Goal: Task Accomplishment & Management: Use online tool/utility

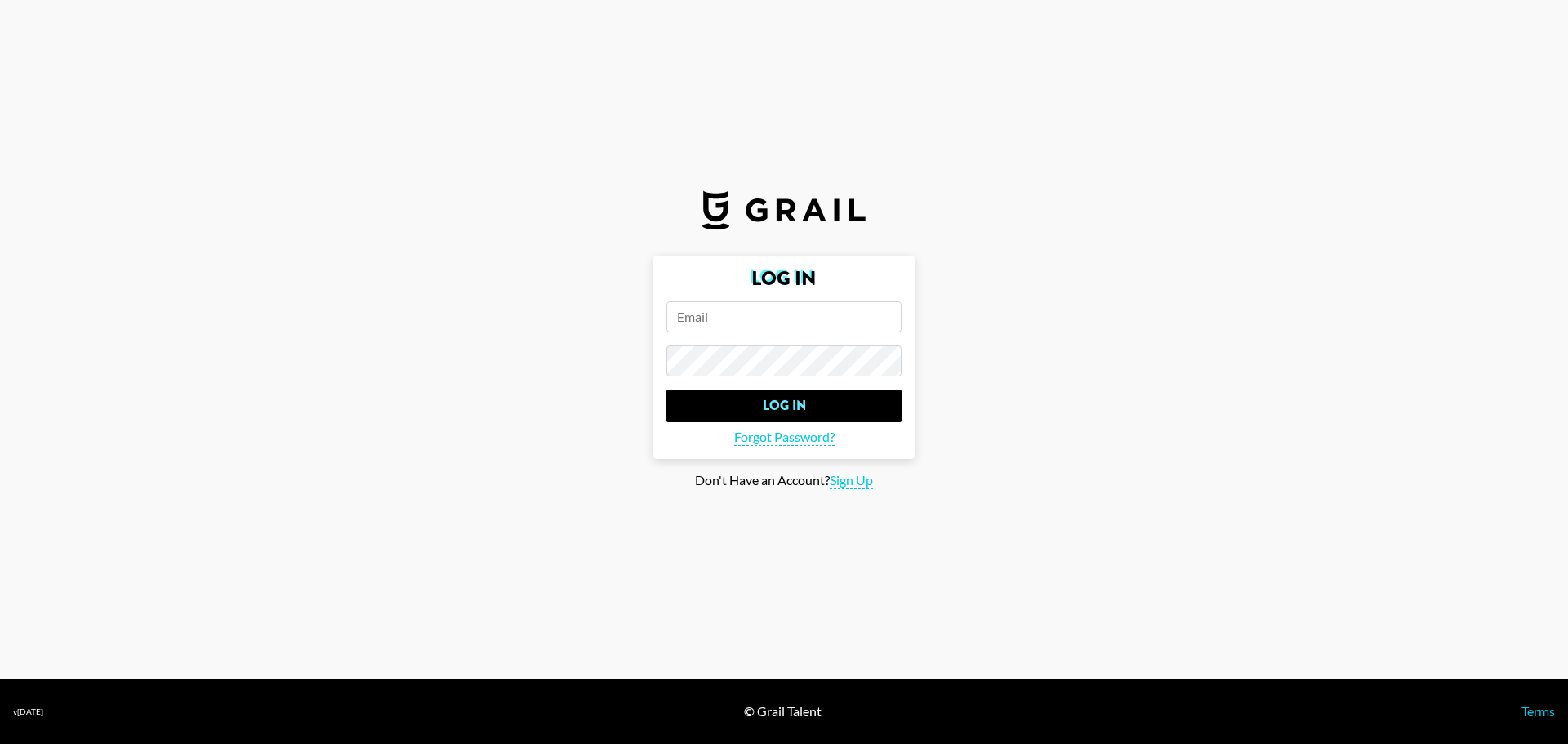
click at [747, 316] on input "email" at bounding box center [784, 316] width 235 height 31
paste input "[EMAIL_ADDRESS][DOMAIN_NAME]"
type input "[EMAIL_ADDRESS][DOMAIN_NAME]"
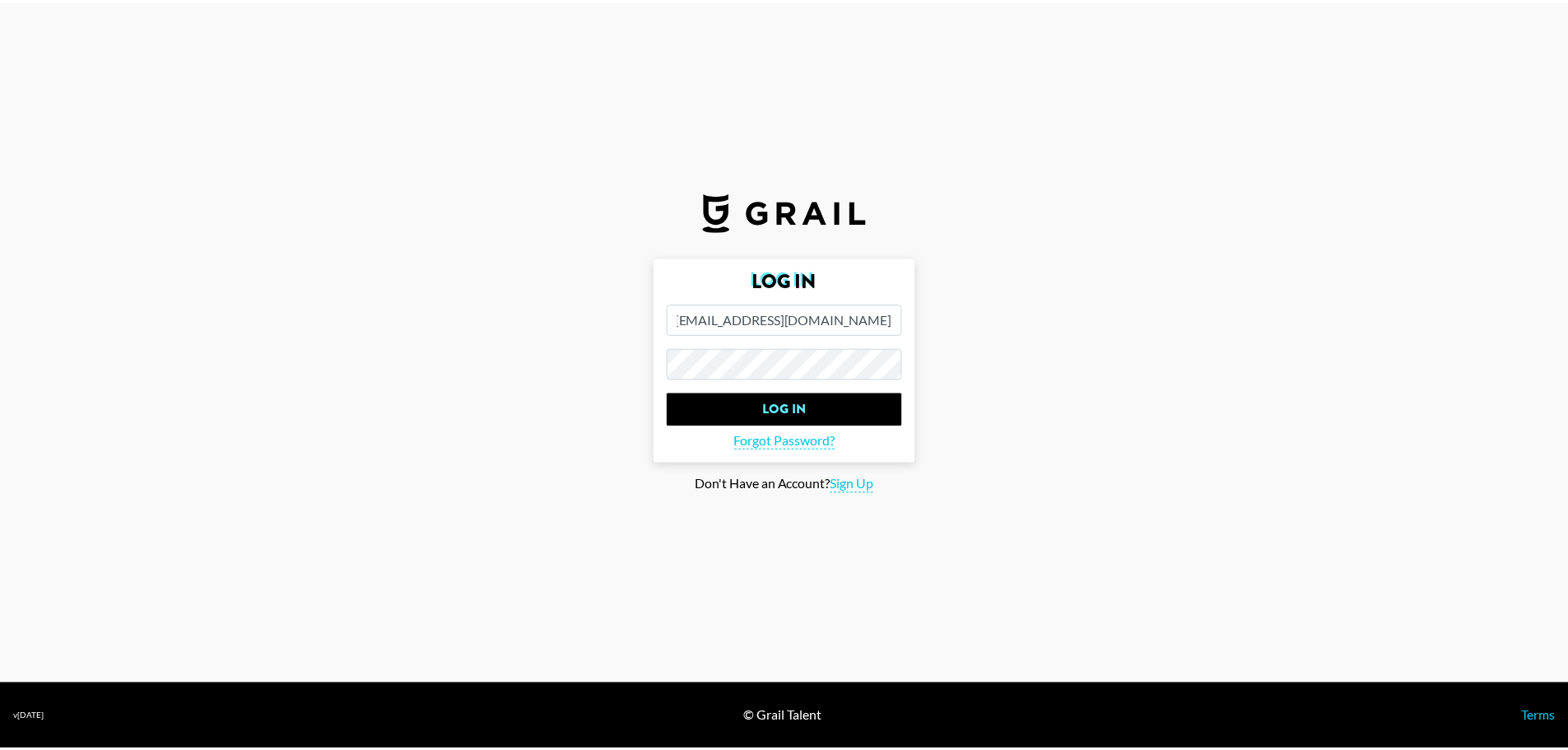
scroll to position [0, 0]
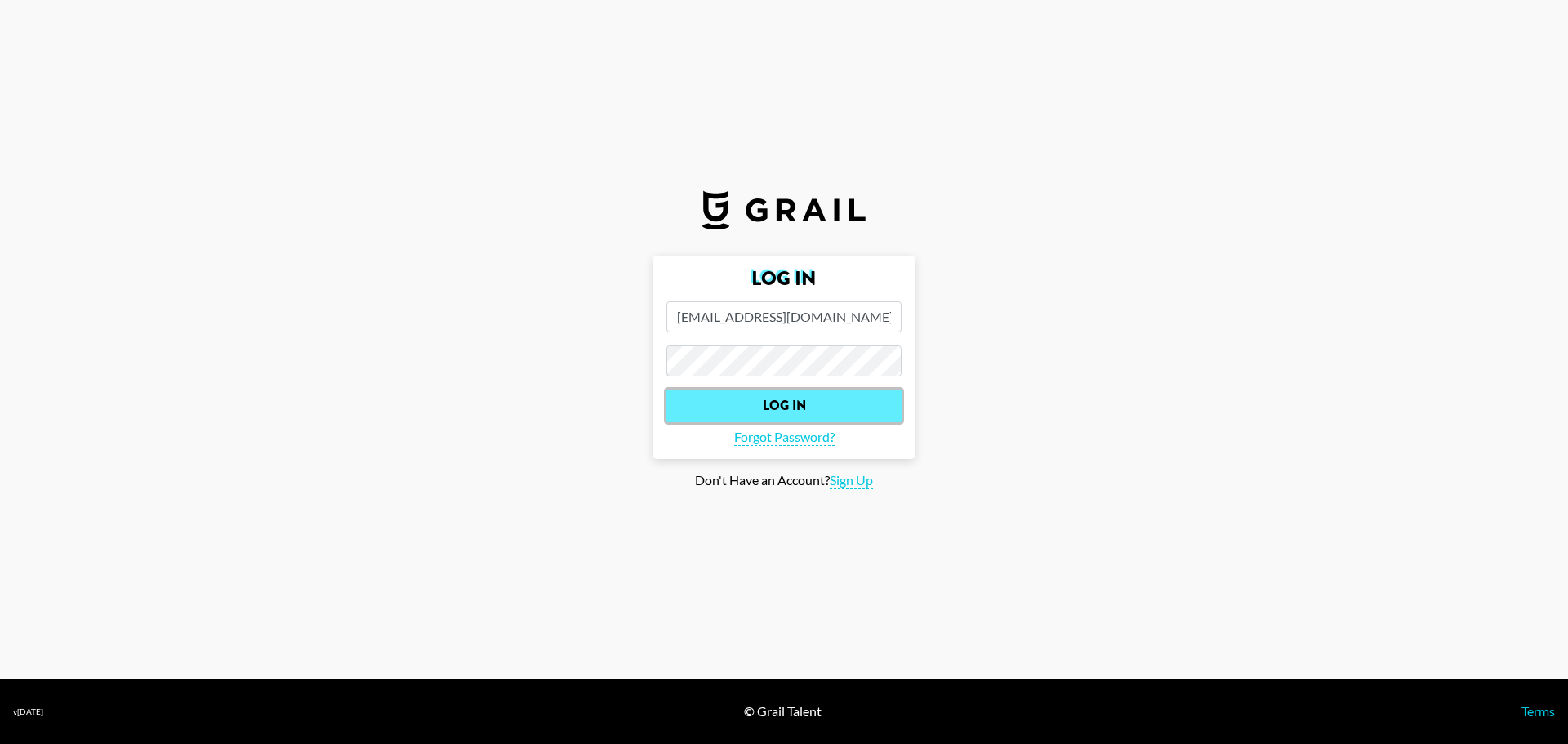
click at [797, 407] on input "Log In" at bounding box center [784, 406] width 235 height 32
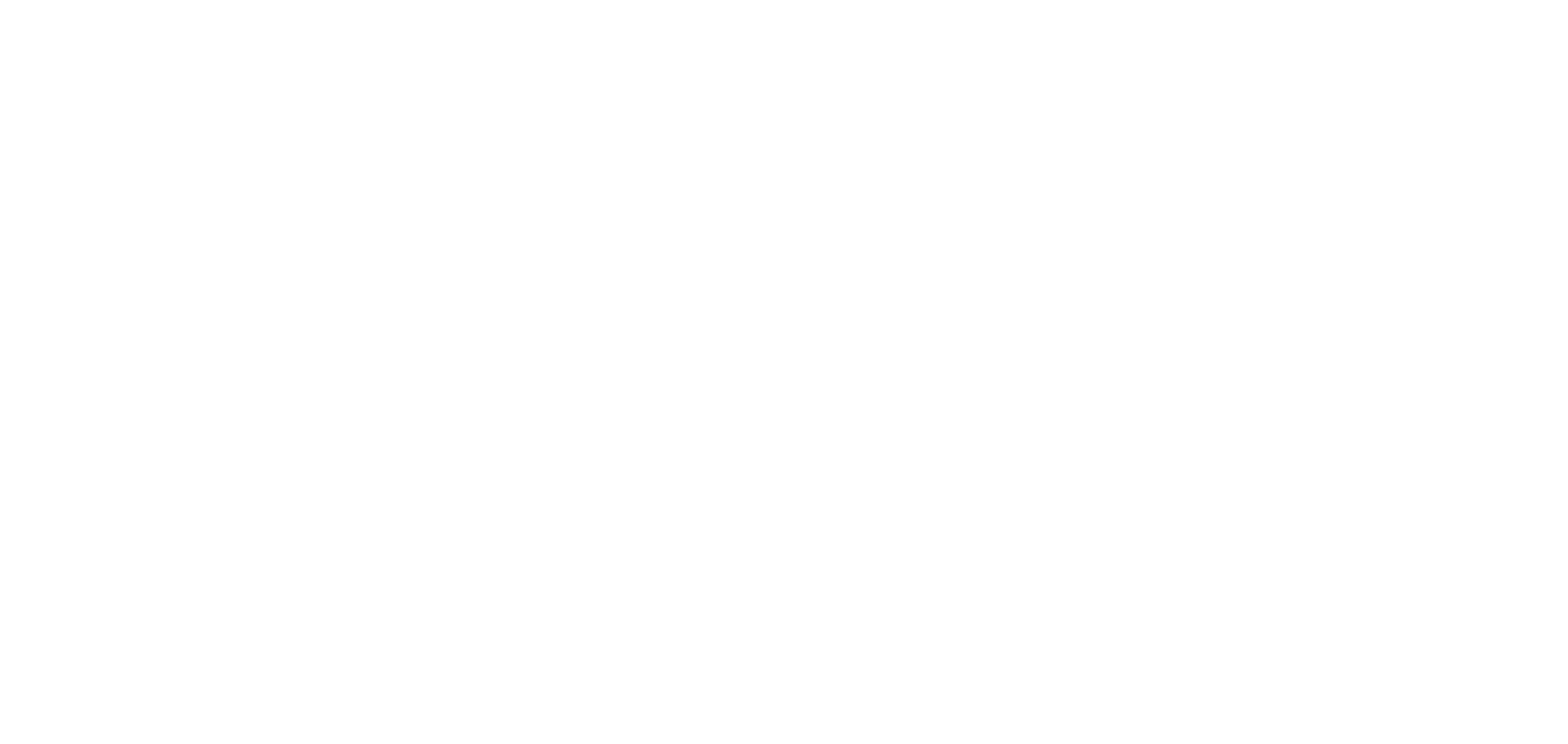
select select "Song"
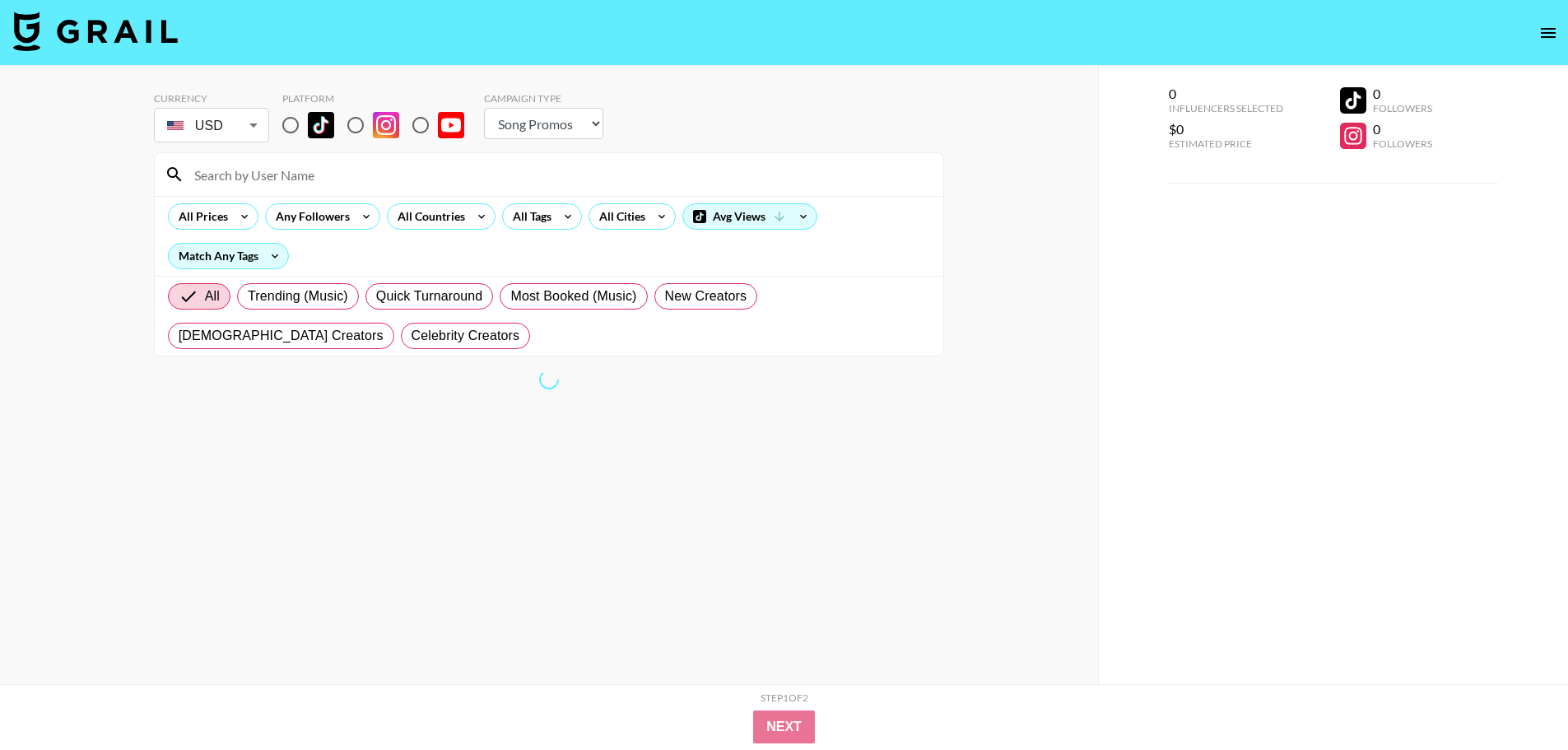
click at [290, 126] on input "radio" at bounding box center [290, 125] width 34 height 34
radio input "true"
click at [265, 172] on input at bounding box center [559, 174] width 749 height 26
click at [284, 184] on input "hedvig" at bounding box center [559, 174] width 749 height 26
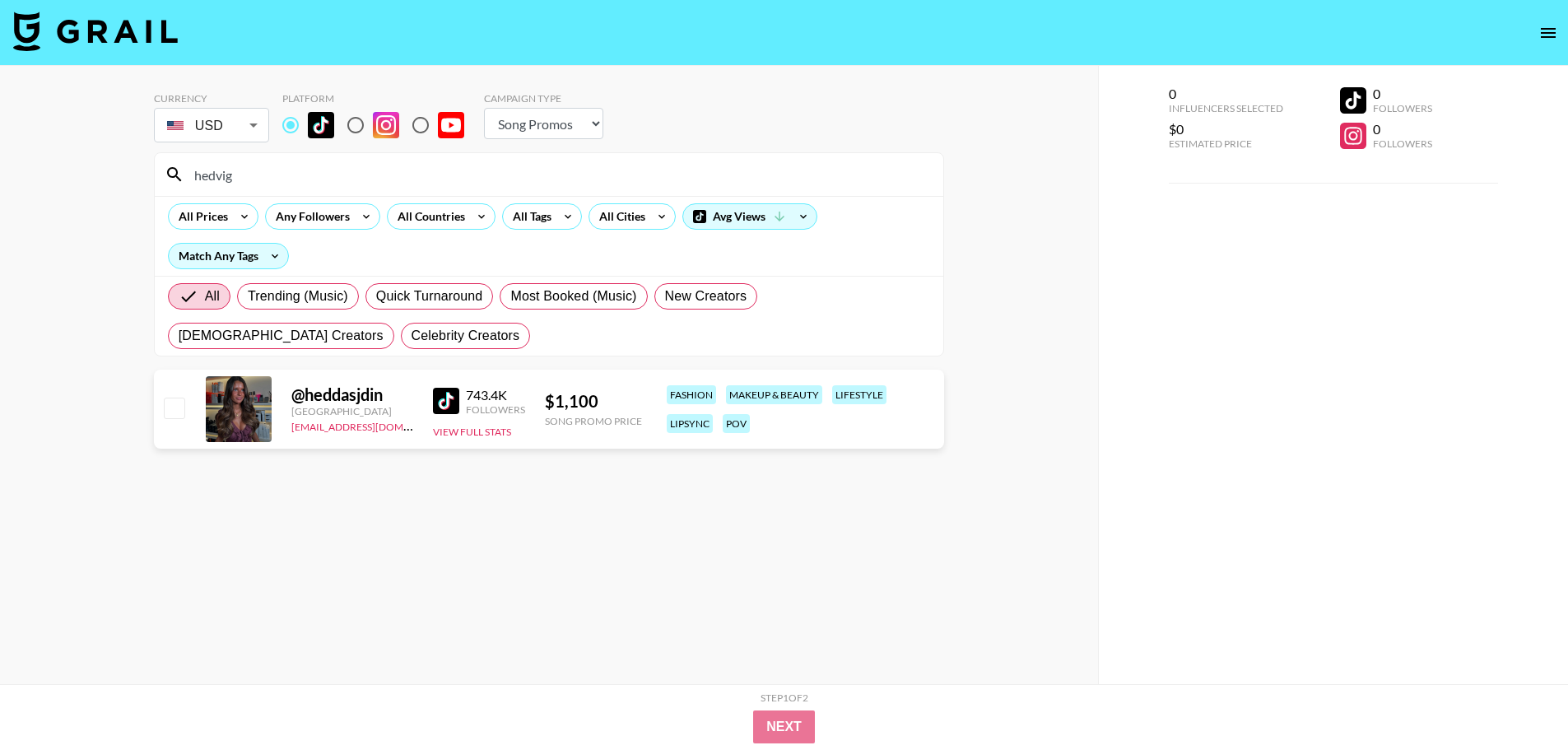
click at [263, 169] on input "hedvig" at bounding box center [559, 174] width 749 height 26
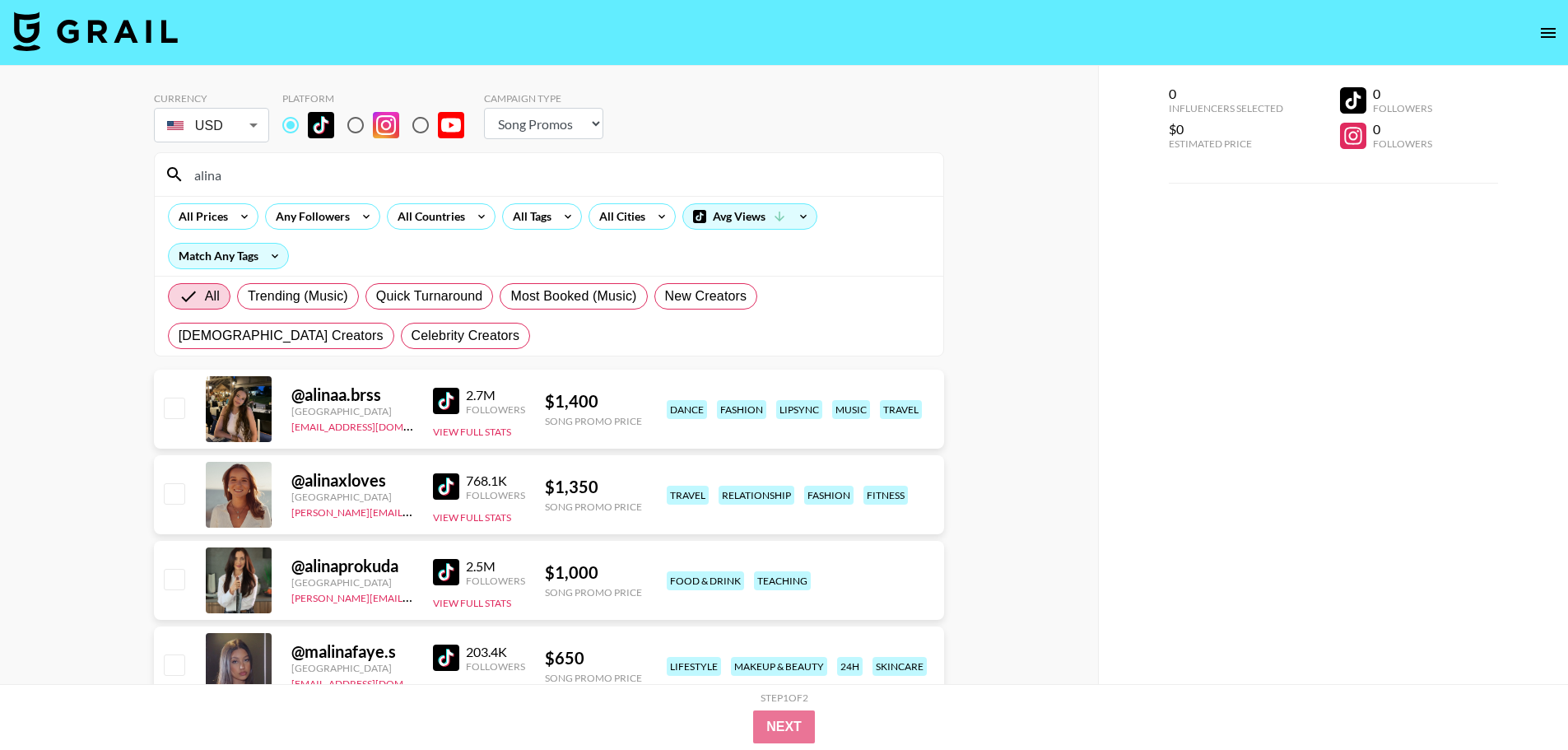
drag, startPoint x: 261, startPoint y: 181, endPoint x: 180, endPoint y: 175, distance: 81.2
click at [180, 175] on div "alina" at bounding box center [549, 173] width 789 height 42
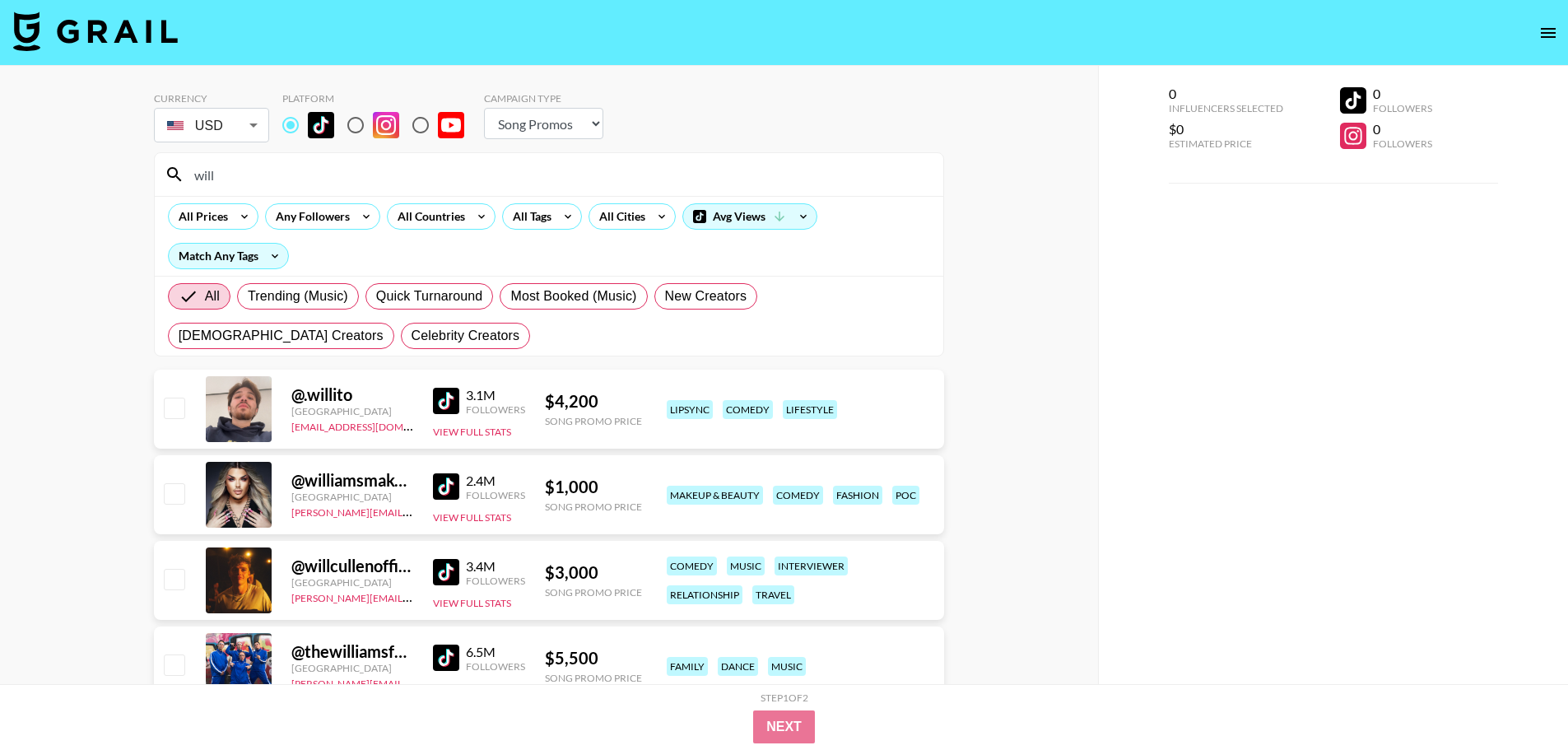
click at [320, 175] on input "will" at bounding box center [559, 174] width 749 height 26
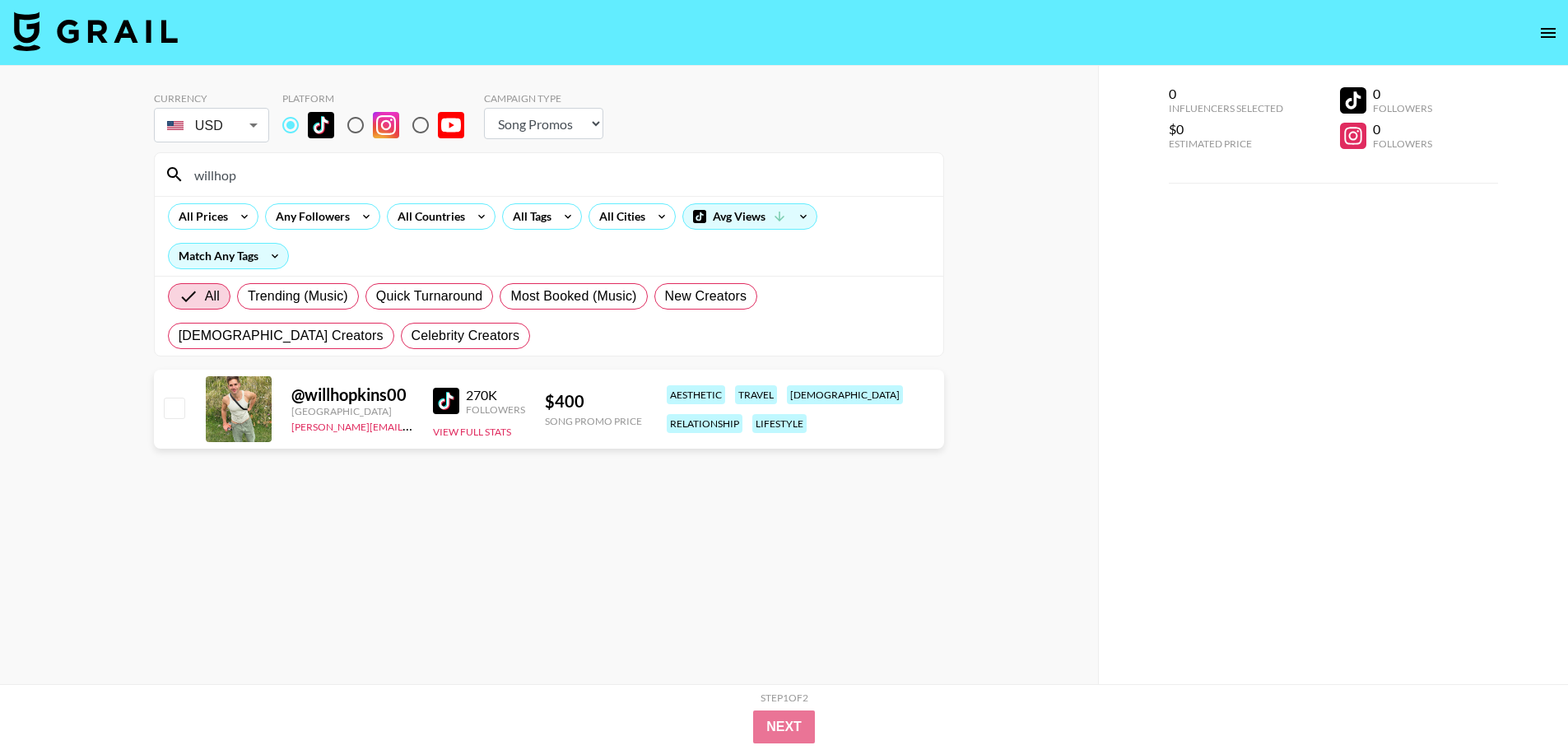
click at [1252, 318] on div "0 Influencers Selected $0 Estimated Price 0 Followers 0 Followers" at bounding box center [1333, 408] width 471 height 684
drag, startPoint x: 268, startPoint y: 181, endPoint x: 187, endPoint y: 173, distance: 81.4
click at [187, 173] on input "willhop" at bounding box center [559, 174] width 749 height 26
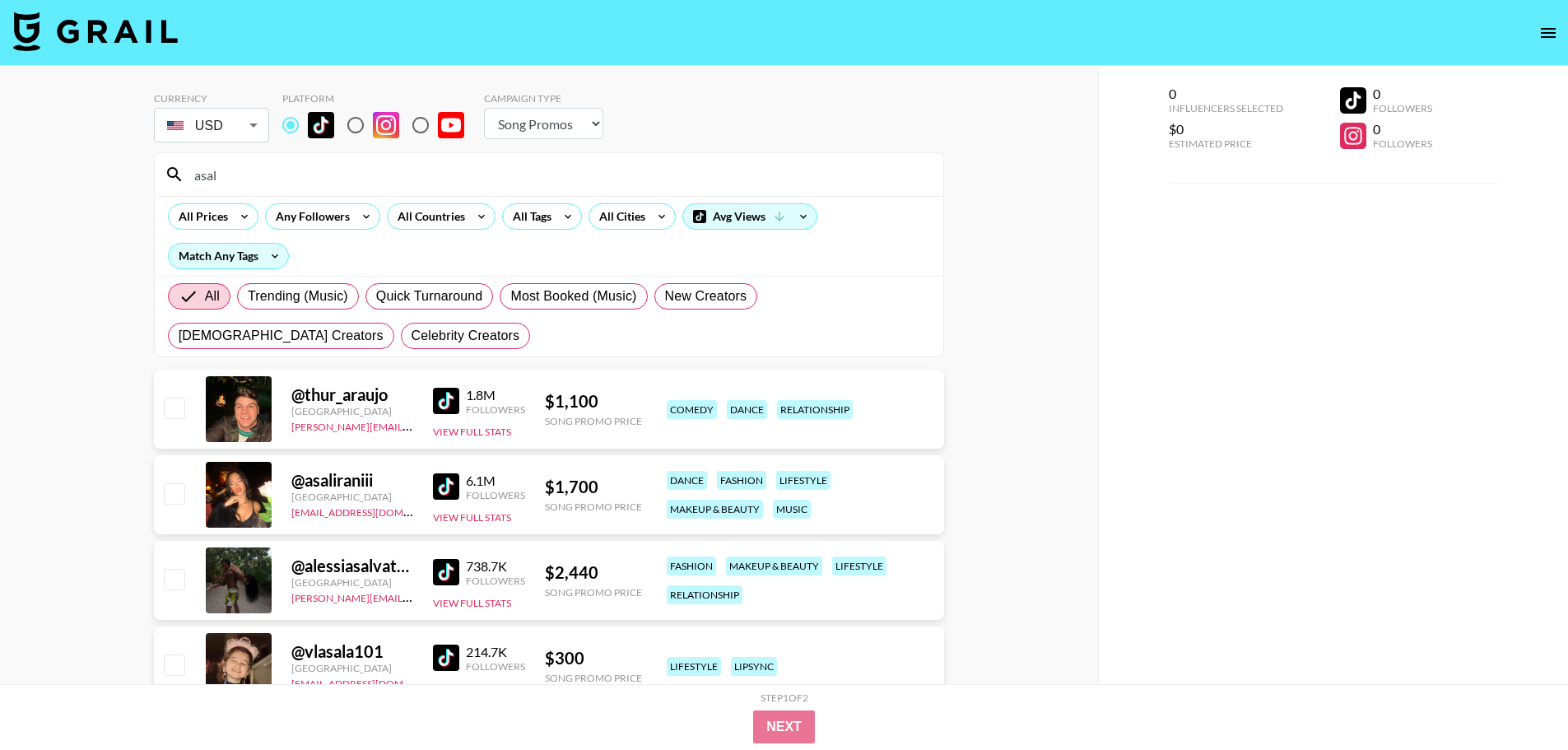
drag, startPoint x: 248, startPoint y: 173, endPoint x: 163, endPoint y: 162, distance: 85.7
click at [163, 162] on div "asal" at bounding box center [549, 173] width 789 height 42
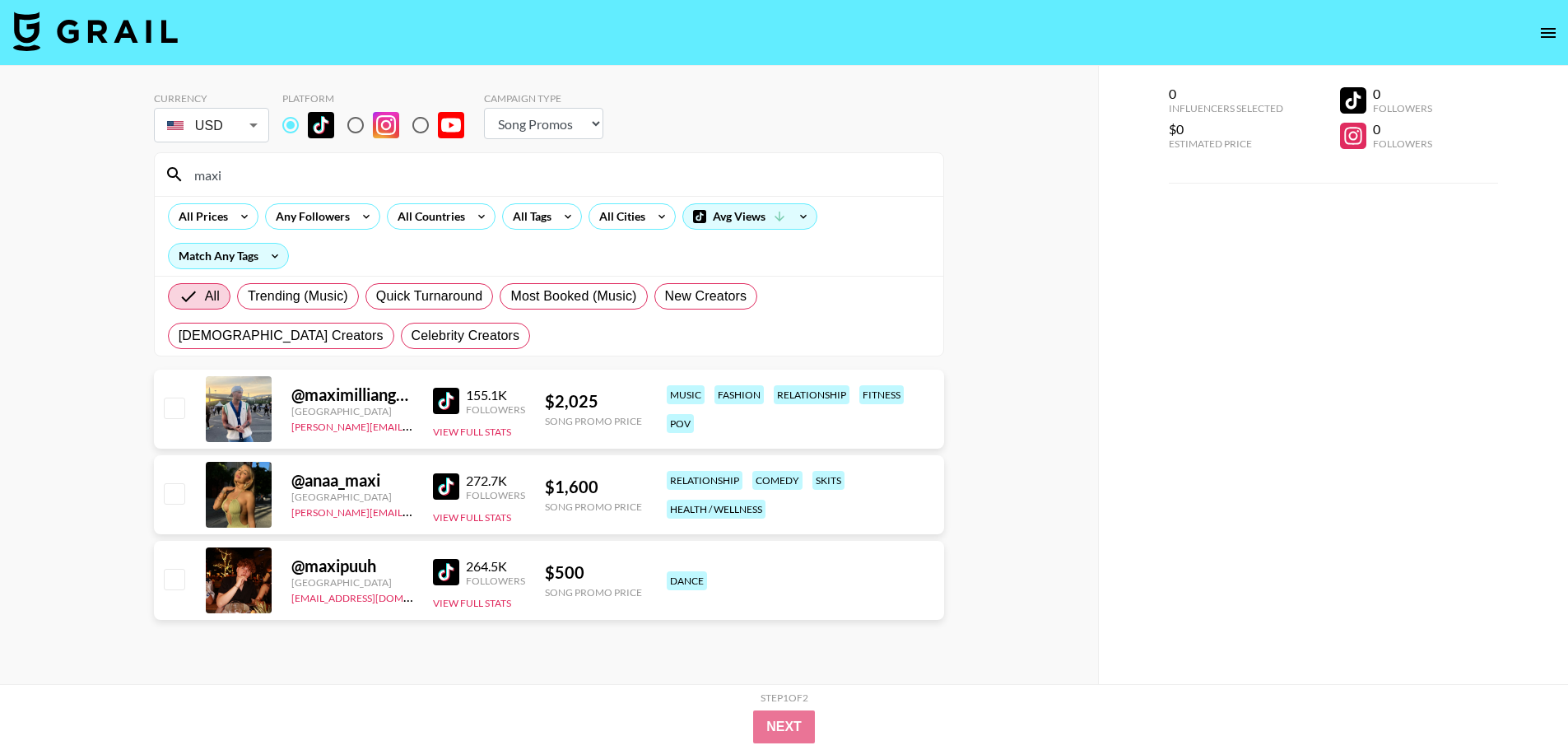
drag, startPoint x: 263, startPoint y: 179, endPoint x: 155, endPoint y: 169, distance: 108.5
click at [155, 169] on div "maxi" at bounding box center [549, 173] width 789 height 42
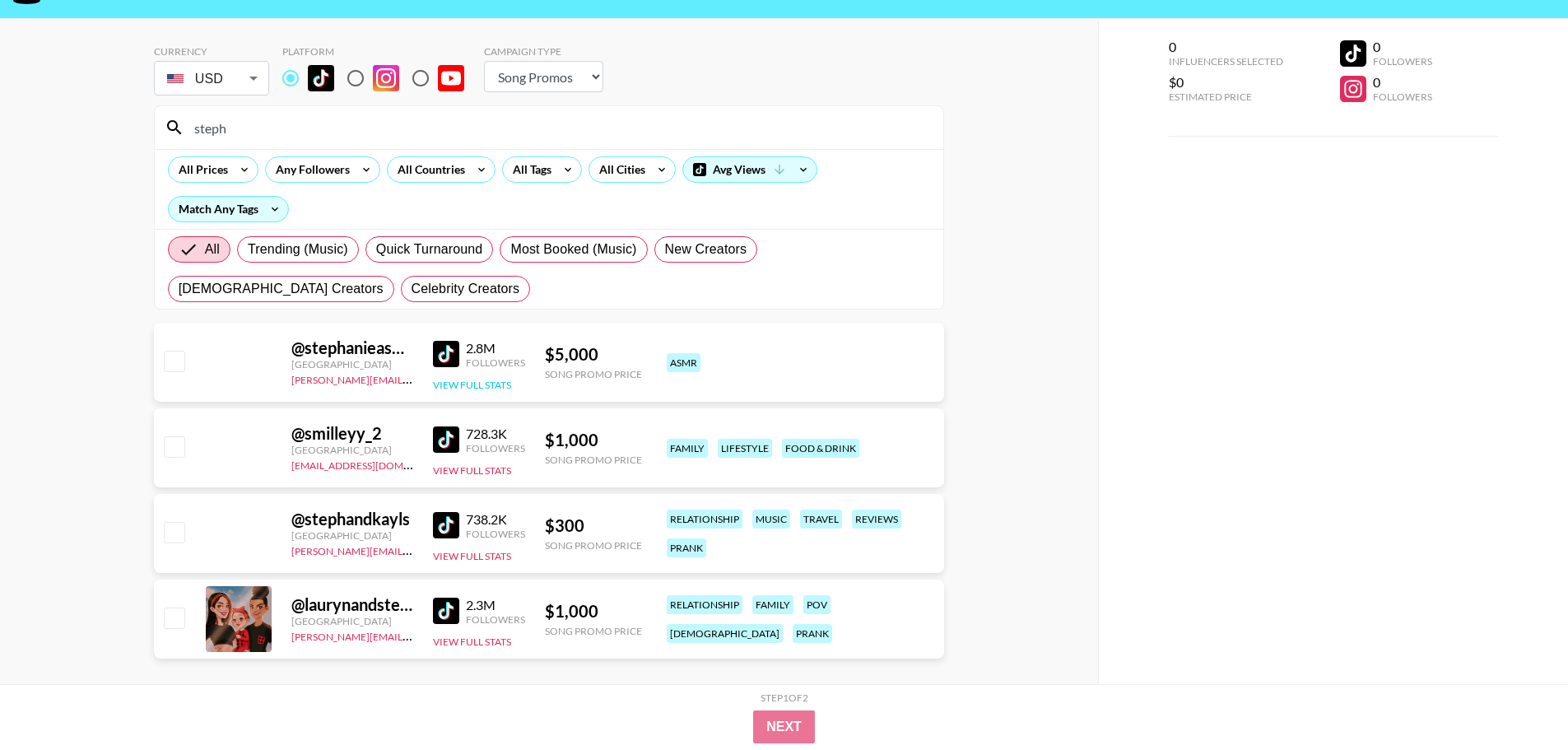
scroll to position [68, 0]
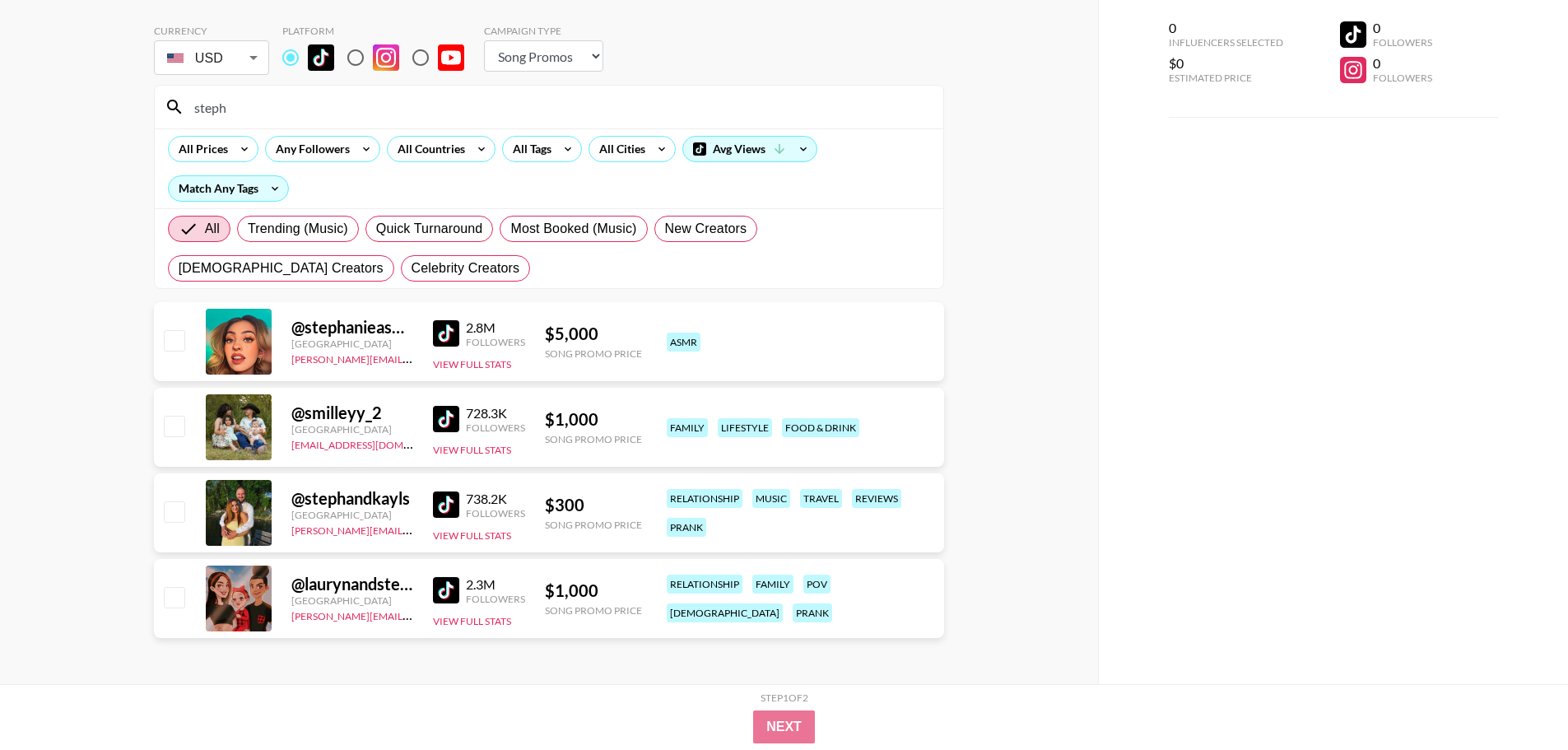
drag, startPoint x: 282, startPoint y: 114, endPoint x: 139, endPoint y: 102, distance: 143.5
click at [140, 103] on div "Currency USD USD ​ Platform Campaign Type Choose Type... Song Promos Brand Prom…" at bounding box center [549, 341] width 1098 height 686
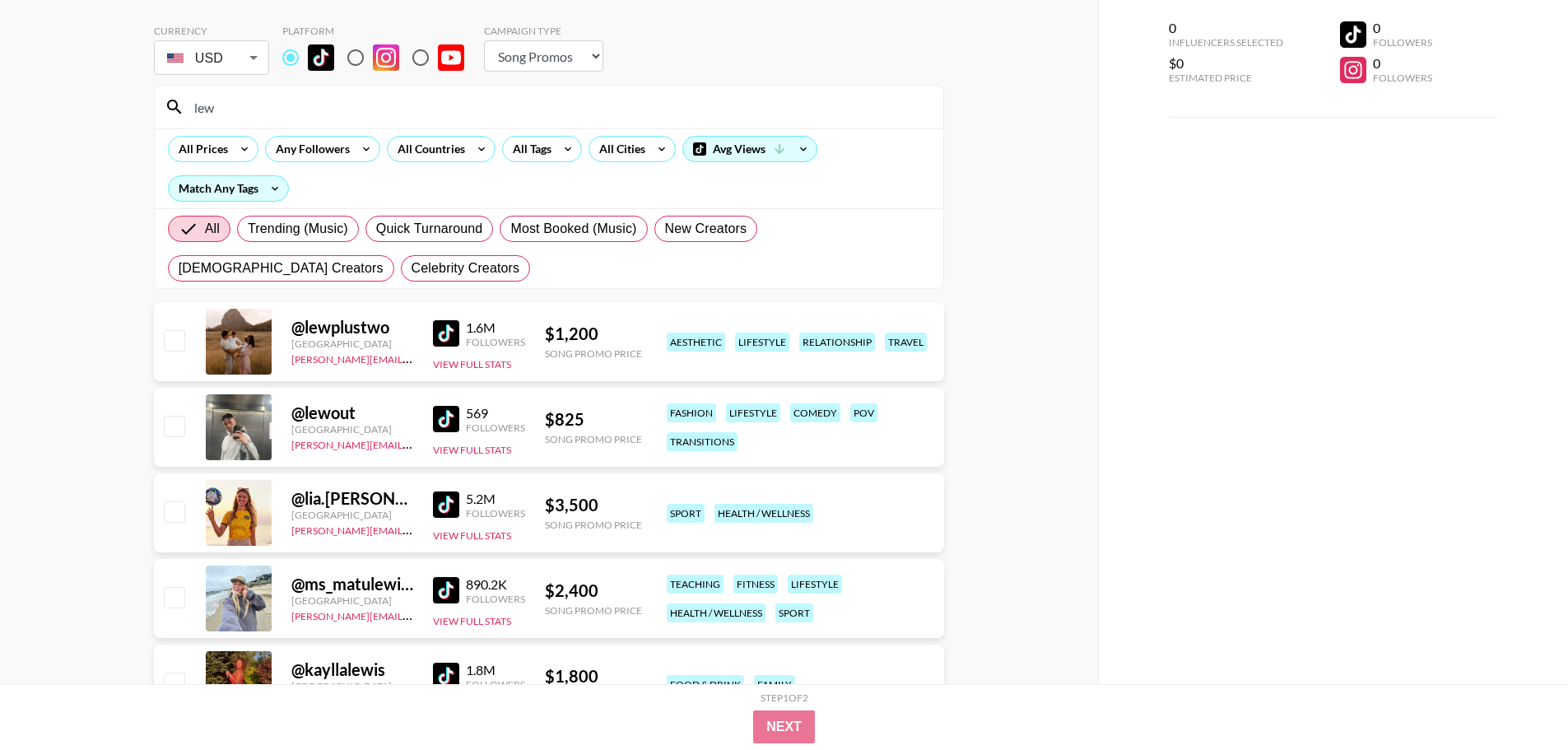
type input "lew"
